Goal: Information Seeking & Learning: Understand process/instructions

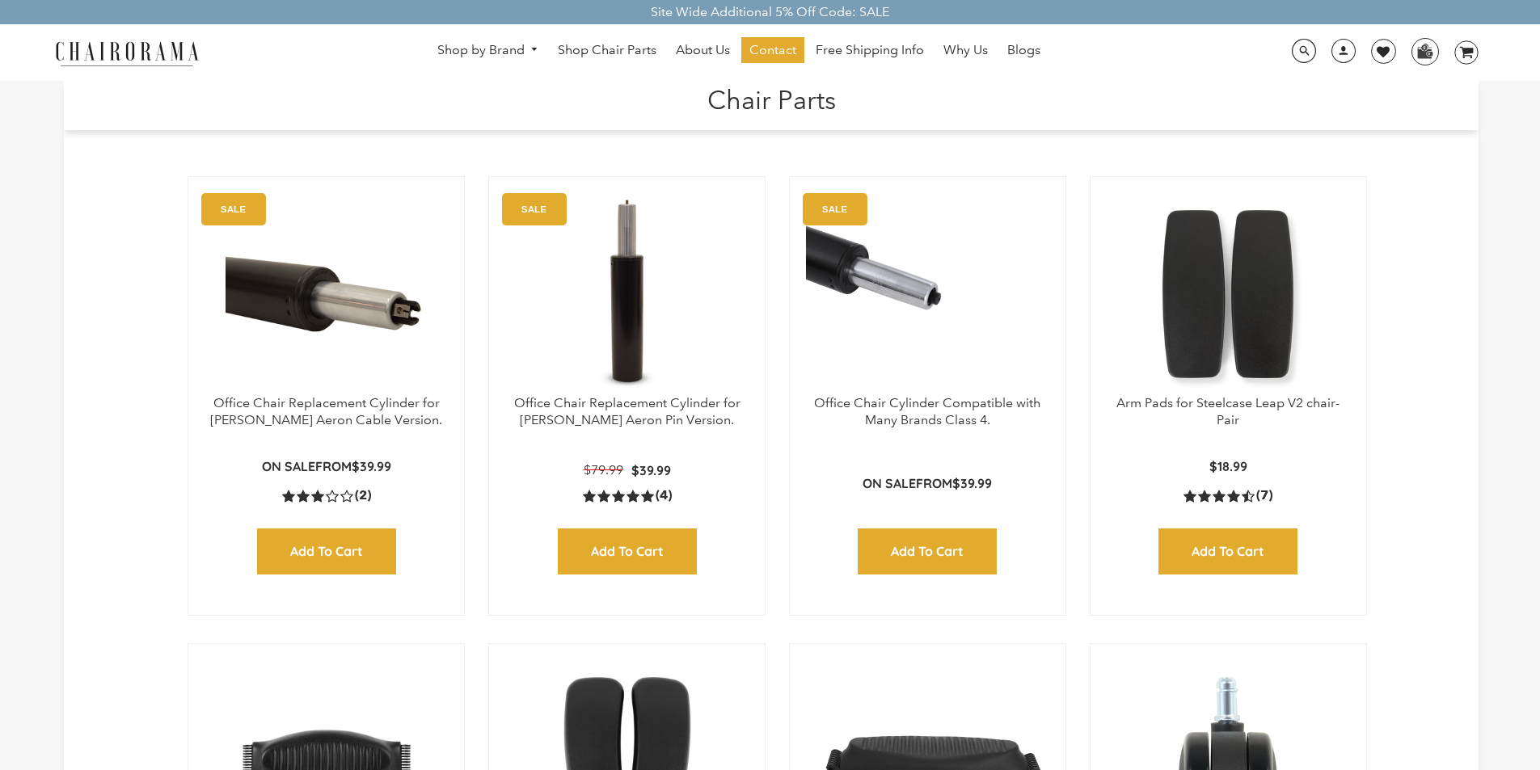
click at [643, 84] on h1 "Chair Parts" at bounding box center [771, 98] width 1382 height 35
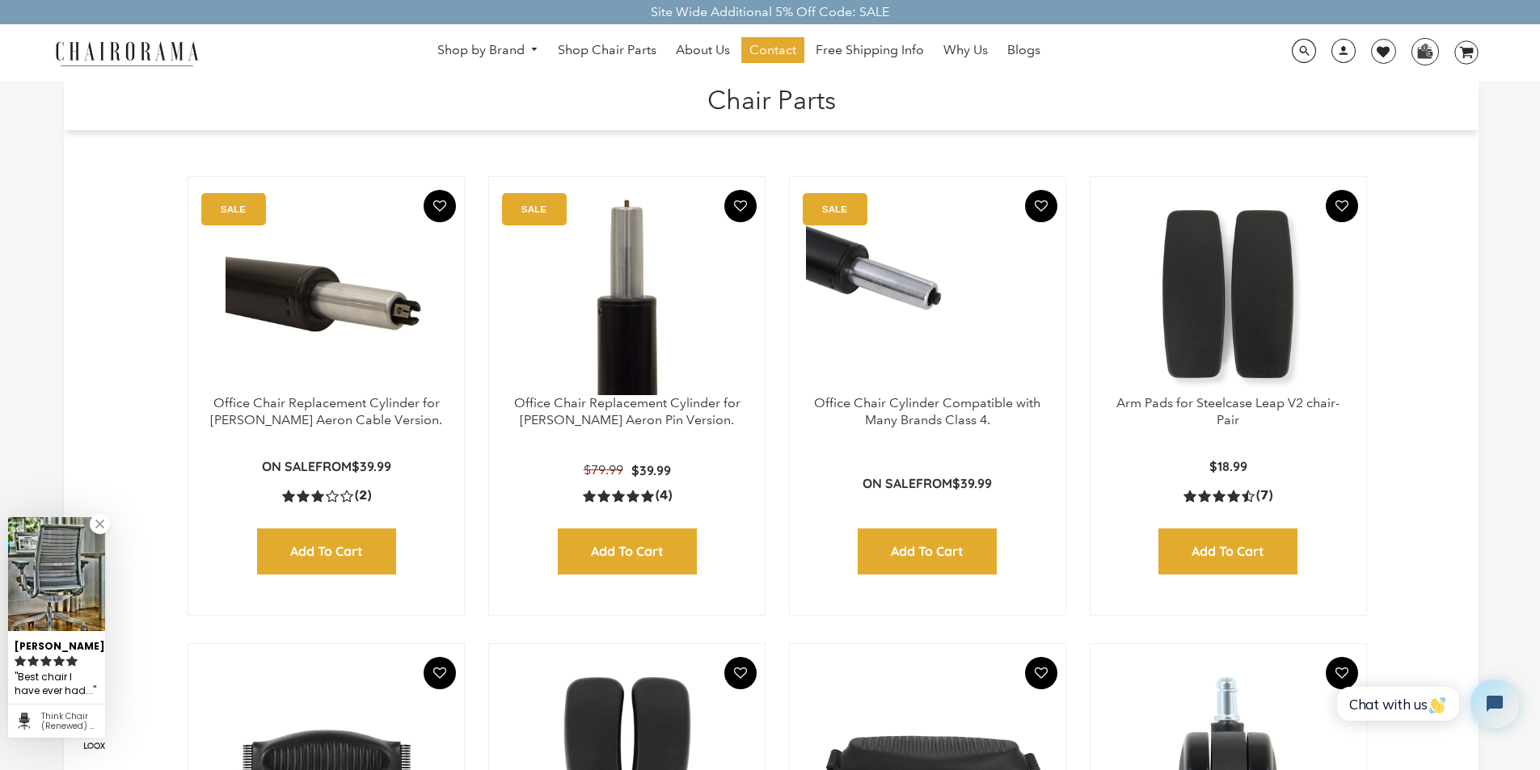
scroll to position [32, 0]
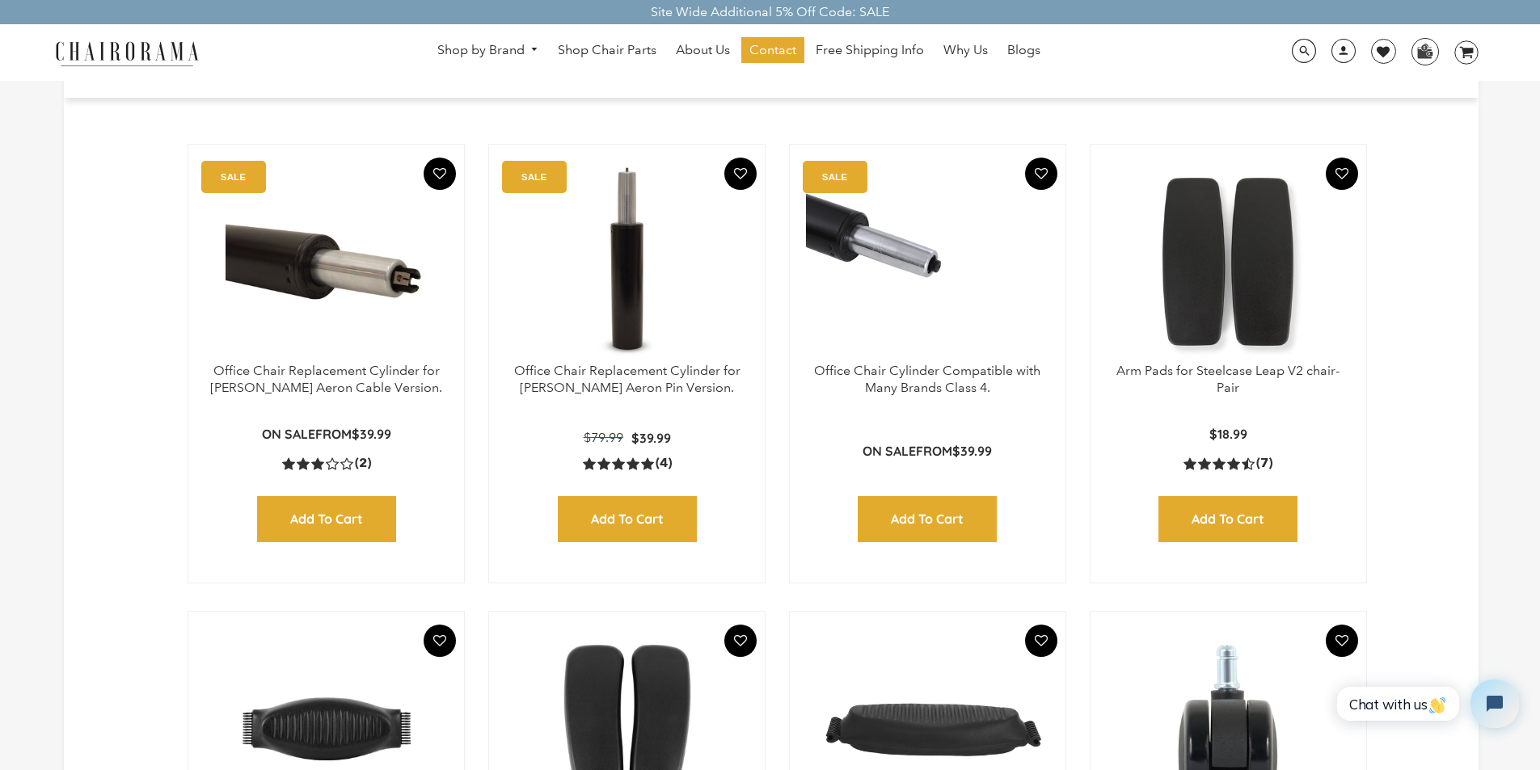
click at [872, 88] on header "Chair Parts" at bounding box center [771, 70] width 1415 height 43
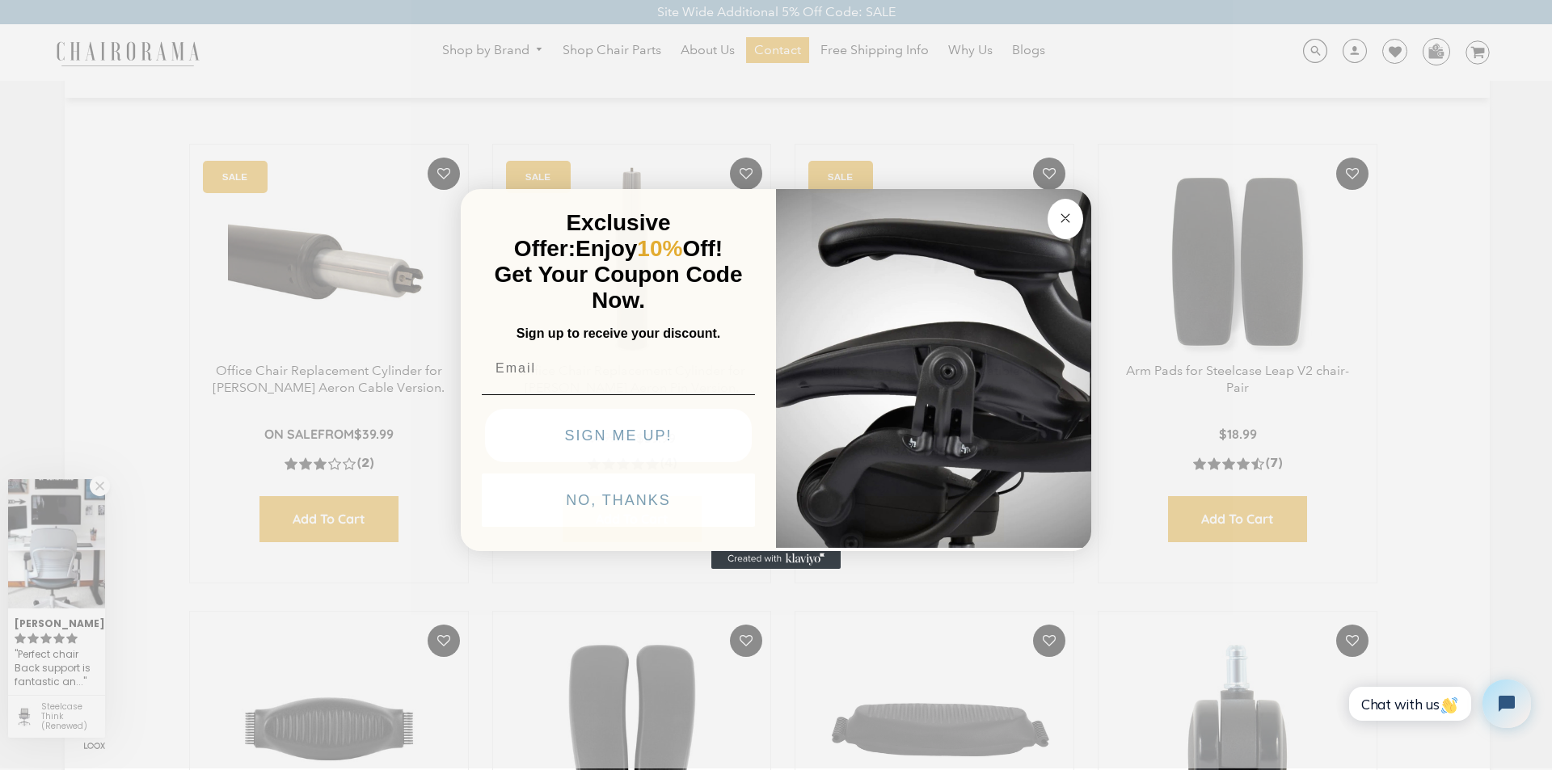
click at [283, 504] on div "Close dialog Exclusive Offer: Enjoy 10% Off! Get Your Coupon Code Now. Sign up …" at bounding box center [776, 383] width 1552 height 770
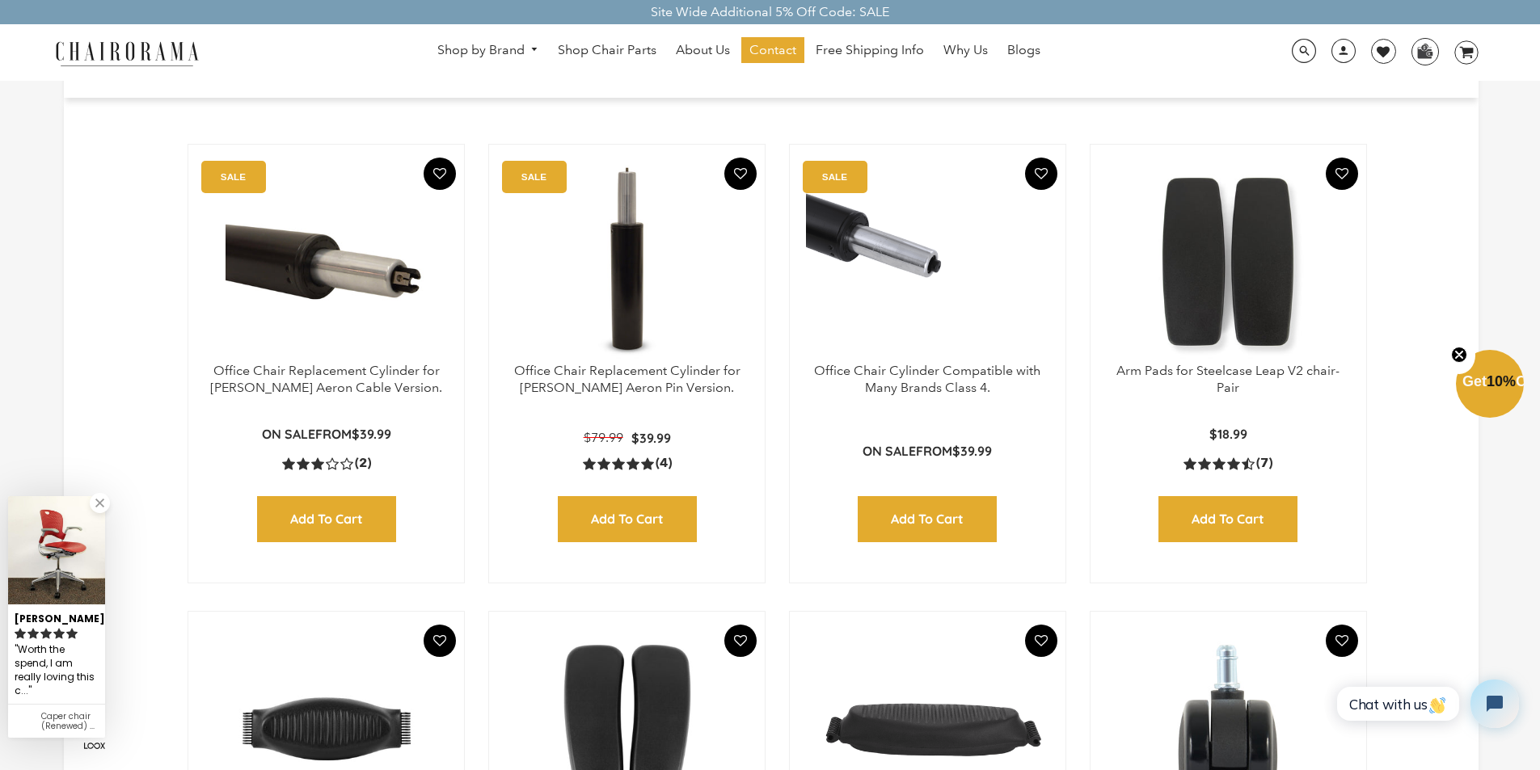
click at [95, 513] on link at bounding box center [100, 503] width 20 height 20
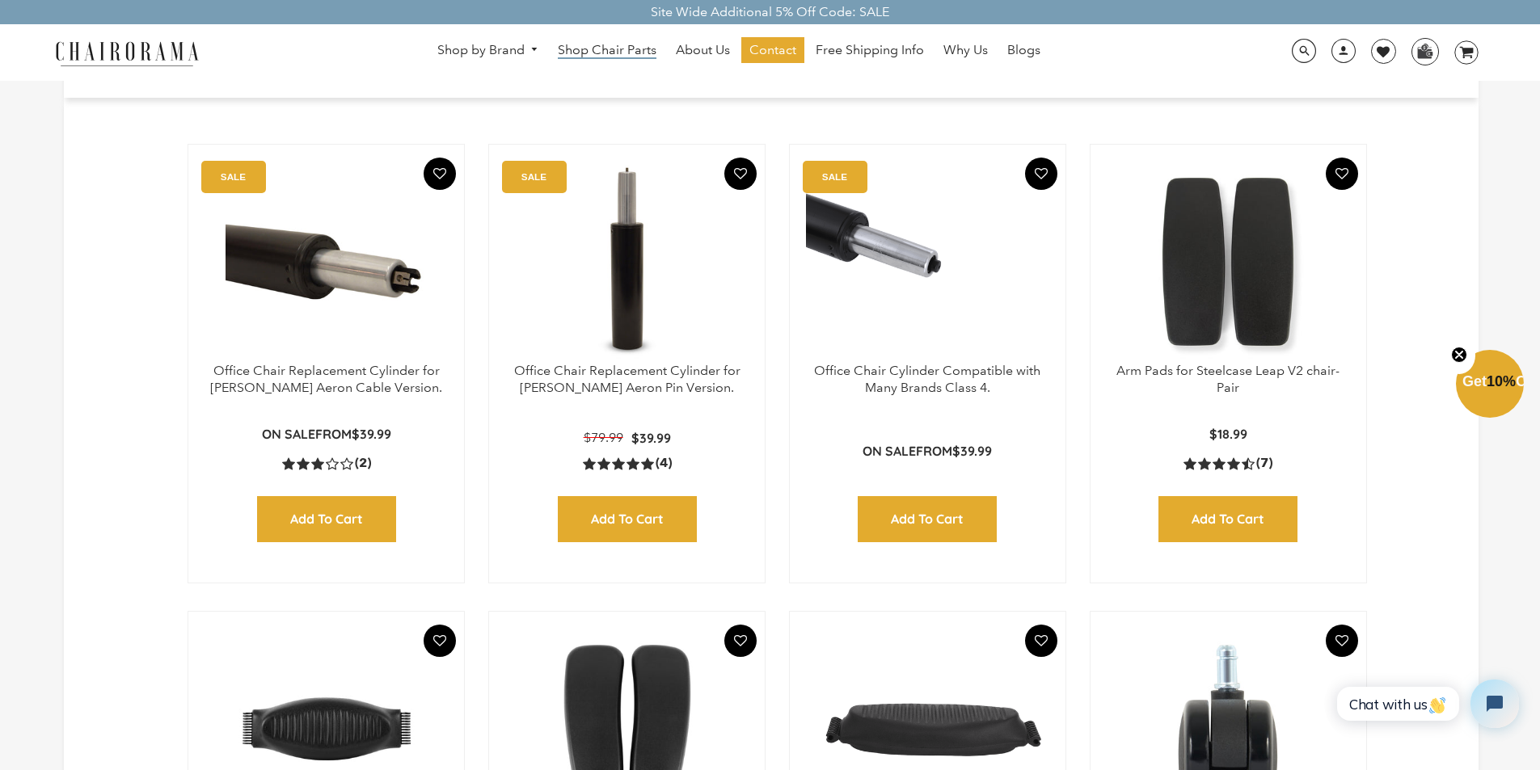
click at [633, 53] on span "Shop Chair Parts" at bounding box center [607, 50] width 99 height 17
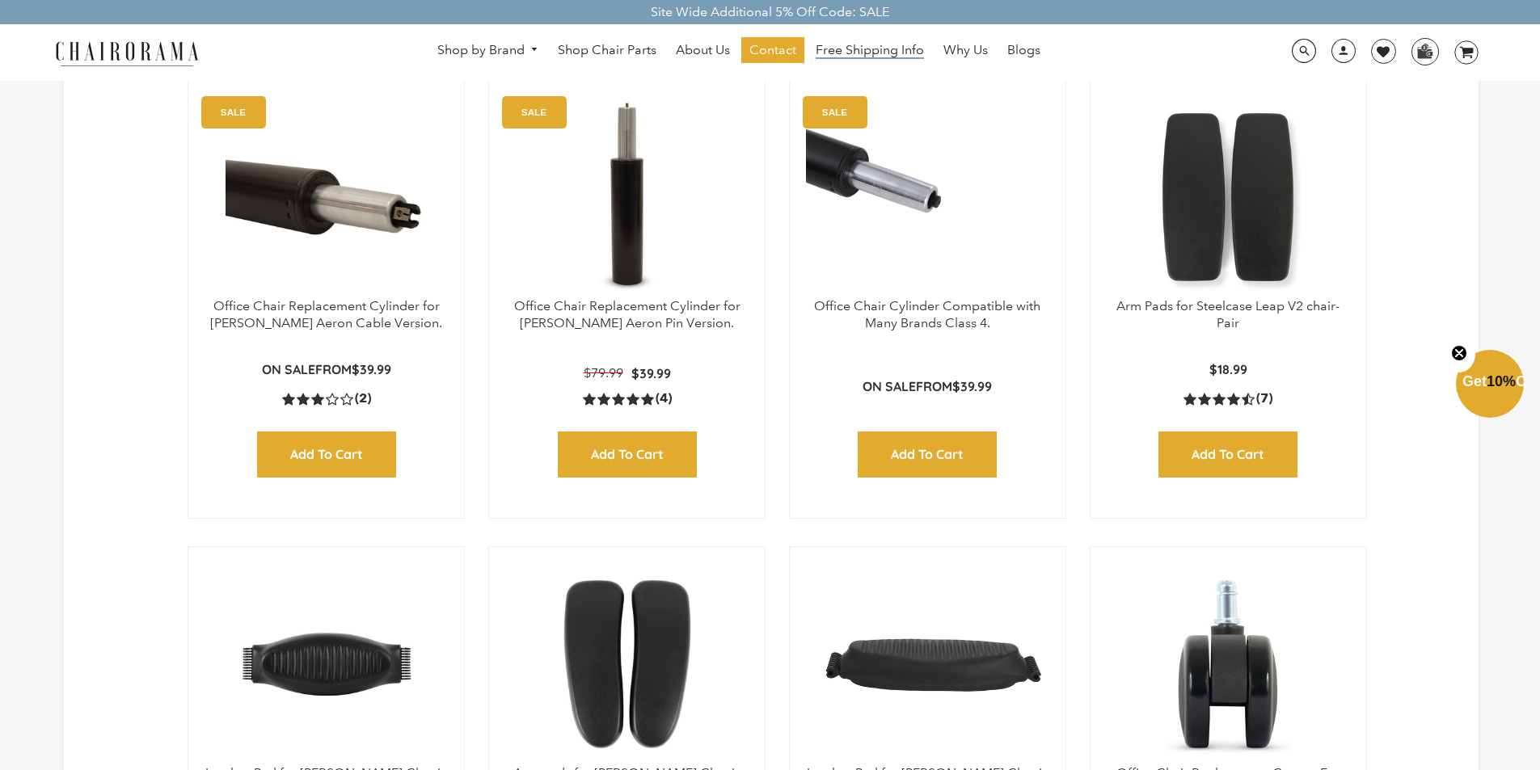
click at [868, 53] on span "Free Shipping Info" at bounding box center [870, 50] width 108 height 17
